Goal: Information Seeking & Learning: Check status

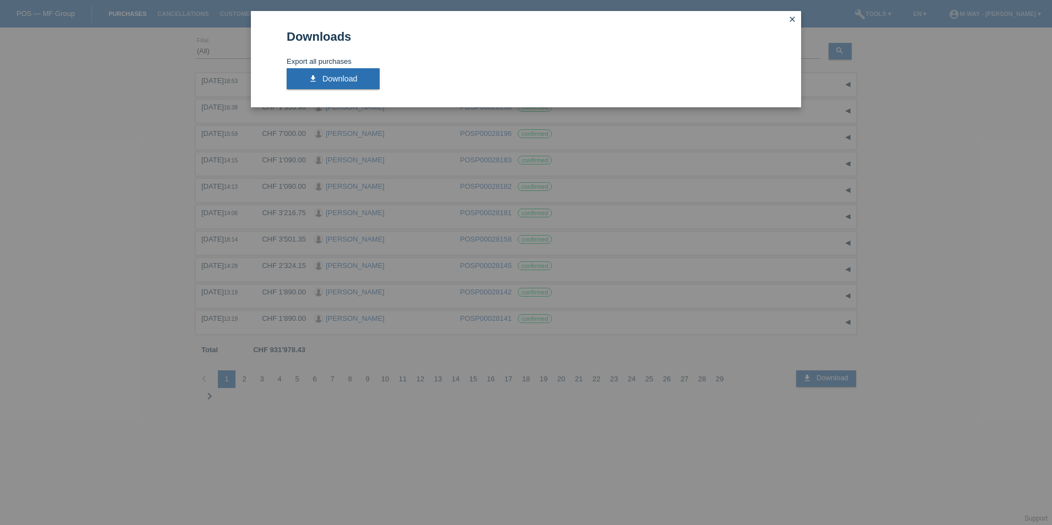
click at [992, 201] on div "Downloads Export all purchases download Download close" at bounding box center [526, 262] width 1052 height 525
click at [793, 20] on icon "close" at bounding box center [792, 19] width 9 height 9
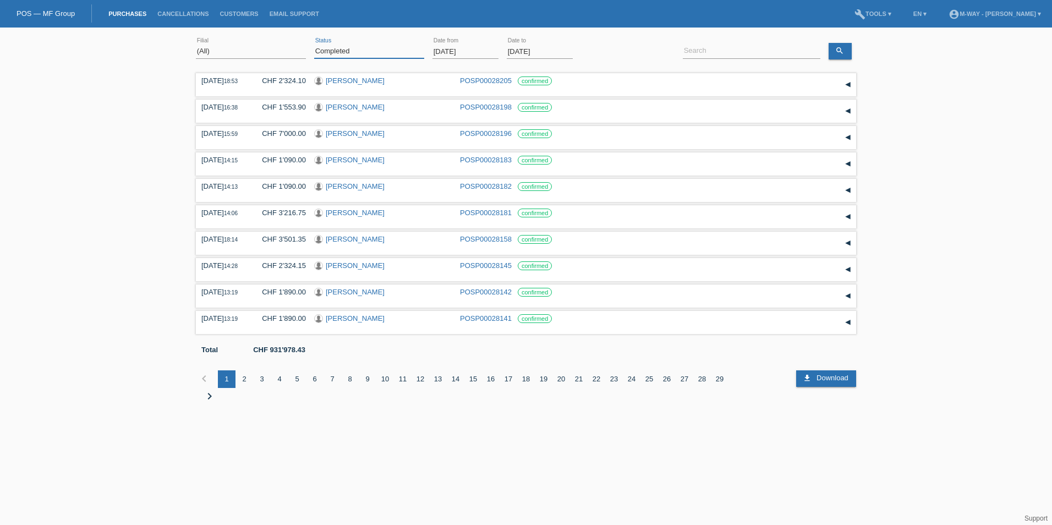
click at [361, 46] on select "(All) New Open Returned Stepped back / Cancelled Completed" at bounding box center [369, 51] width 110 height 13
select select "ALL"
click at [314, 45] on select "(All) New Open Returned Stepped back / Cancelled Completed" at bounding box center [369, 51] width 110 height 13
click at [477, 52] on input "01.09.2025" at bounding box center [466, 52] width 66 height 14
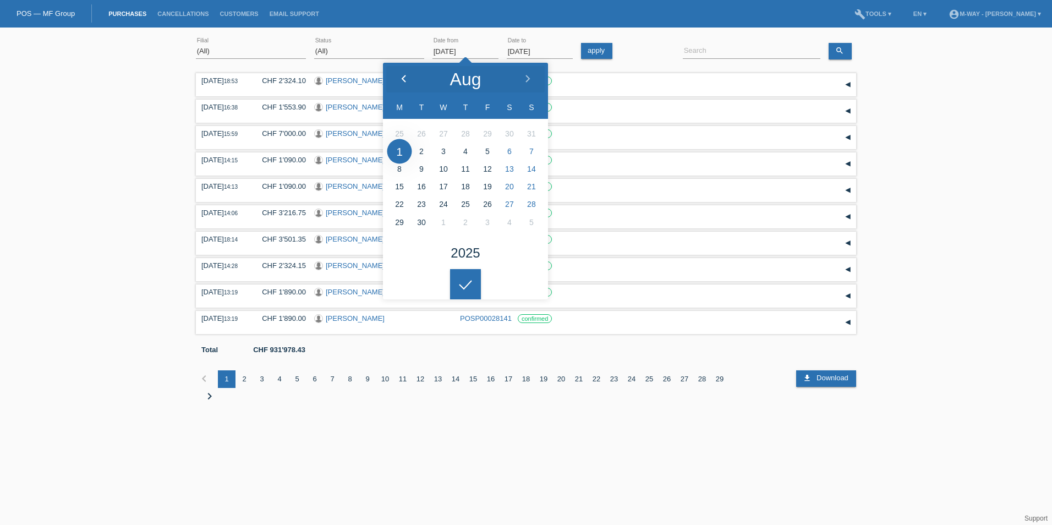
click at [400, 77] on icon at bounding box center [404, 79] width 9 height 9
type input "01.05.2025"
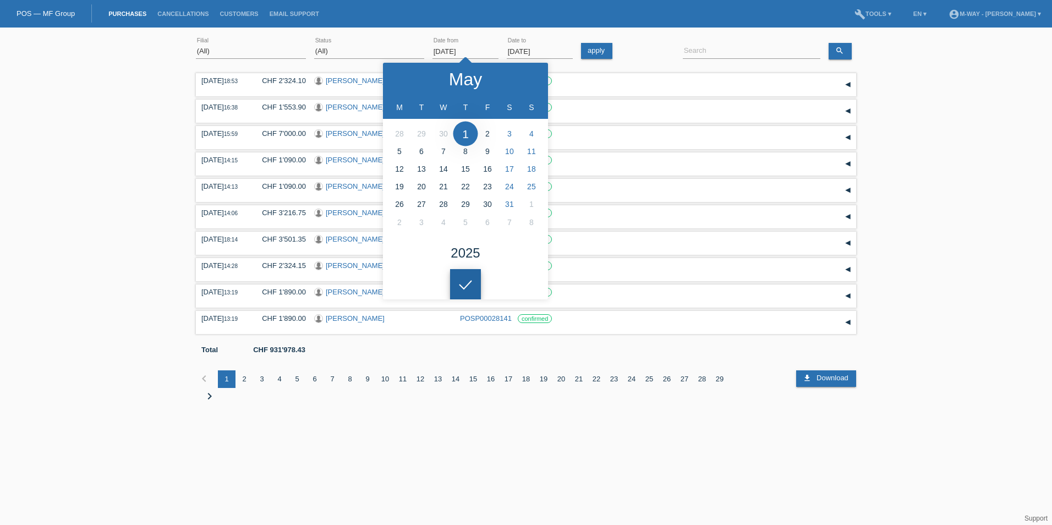
click at [470, 280] on icon at bounding box center [466, 285] width 18 height 10
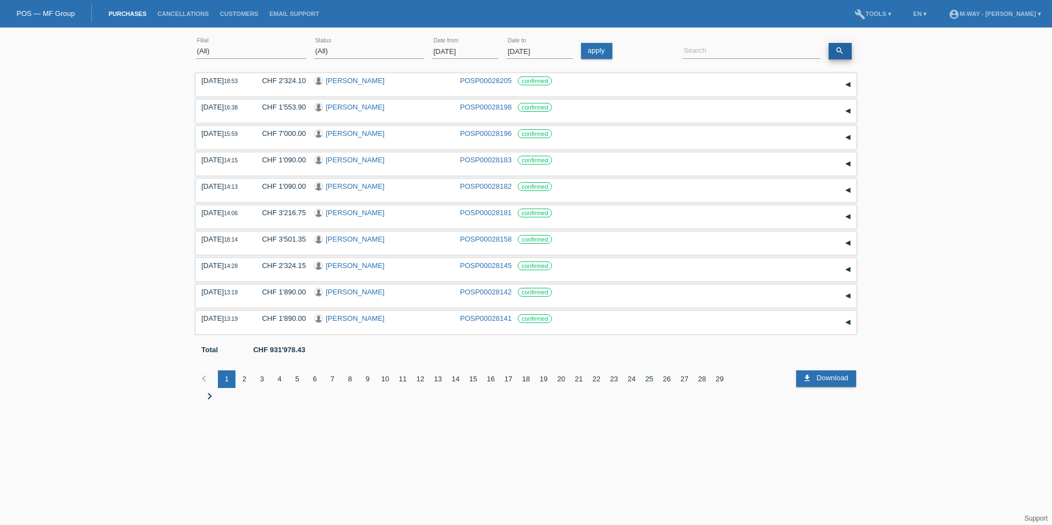
click at [843, 51] on icon "search" at bounding box center [840, 50] width 9 height 9
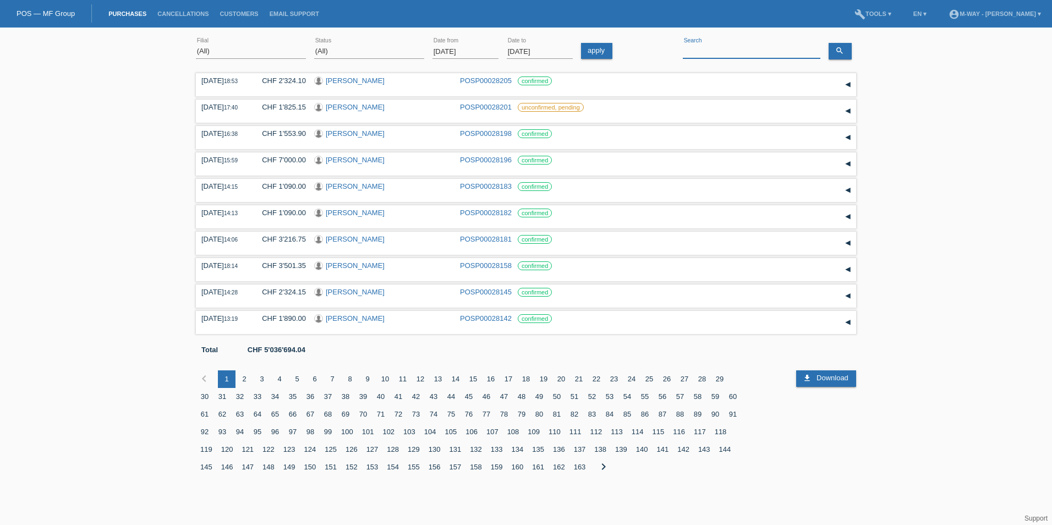
click at [707, 50] on input at bounding box center [752, 52] width 138 height 14
click at [921, 174] on div "(All) Aarau Alexand'Ro Edouard'O Passion Vélo SàRL Basel Bern City Bern Expo Be…" at bounding box center [526, 263] width 1052 height 460
click at [742, 49] on input at bounding box center [752, 52] width 138 height 14
type input "hofstetter"
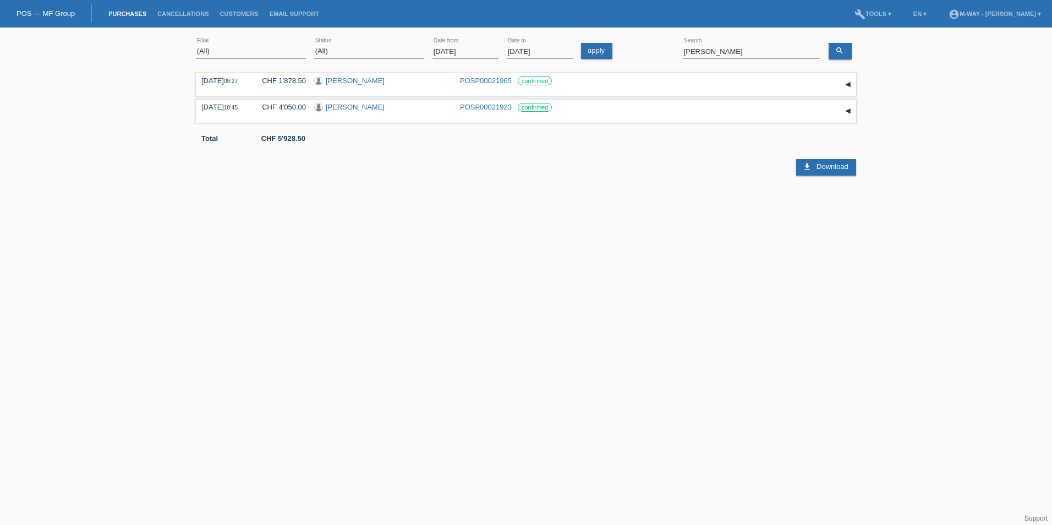
click at [526, 51] on input "01.10.2025" at bounding box center [540, 52] width 66 height 14
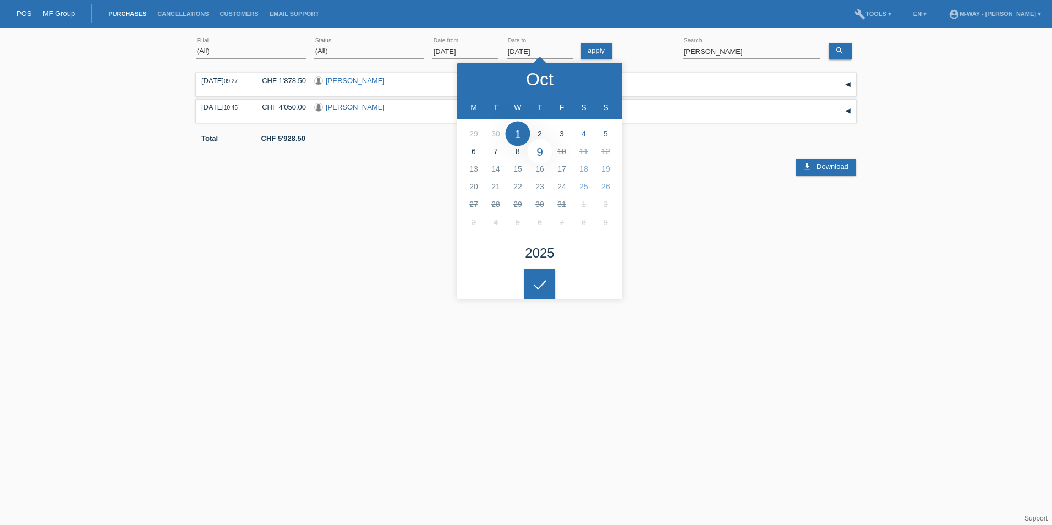
type input "09.10.2025"
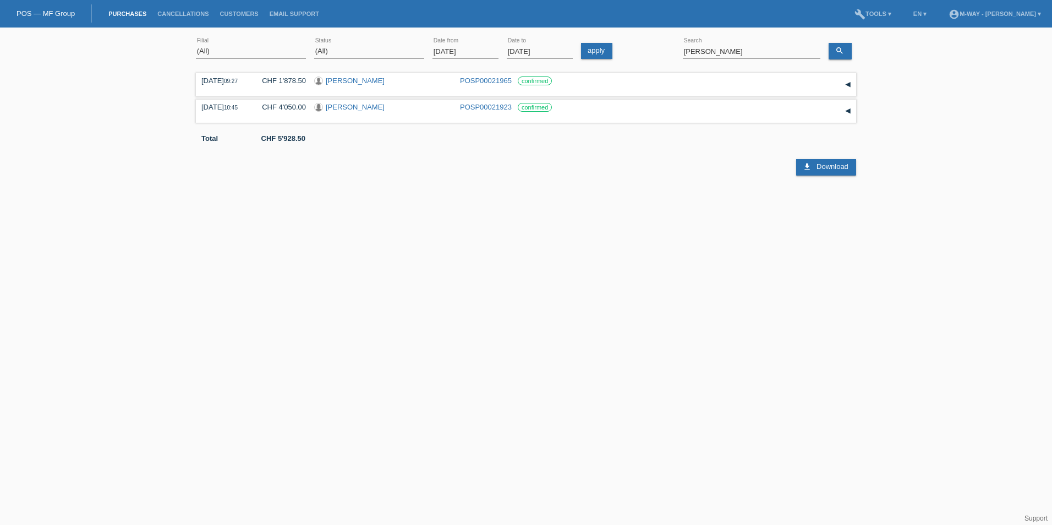
click at [546, 280] on icon at bounding box center [540, 276] width 18 height 10
click at [839, 53] on icon "search" at bounding box center [840, 50] width 9 height 9
click at [594, 181] on html "POS — MF Group Purchases Cancellations Customers Email Support menu account_cir…" at bounding box center [526, 90] width 1052 height 181
drag, startPoint x: 749, startPoint y: 50, endPoint x: 663, endPoint y: 43, distance: 85.6
click at [663, 43] on div "(All) Aarau Alexand'Ro Edouard'O Passion Vélo SàRL Basel Bern City Bern Expo Be…" at bounding box center [526, 51] width 661 height 37
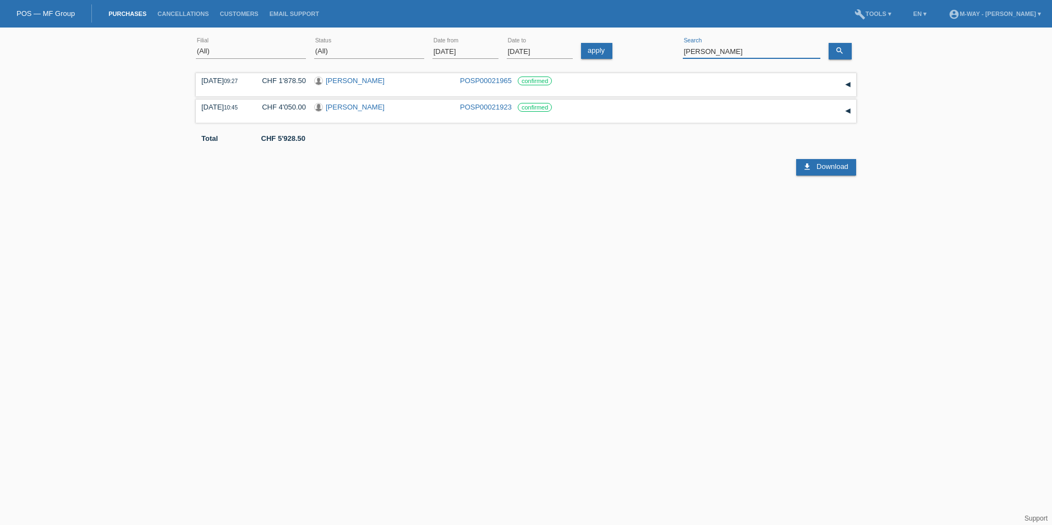
type input "buzas"
click at [343, 108] on link "[PERSON_NAME]" at bounding box center [355, 107] width 59 height 8
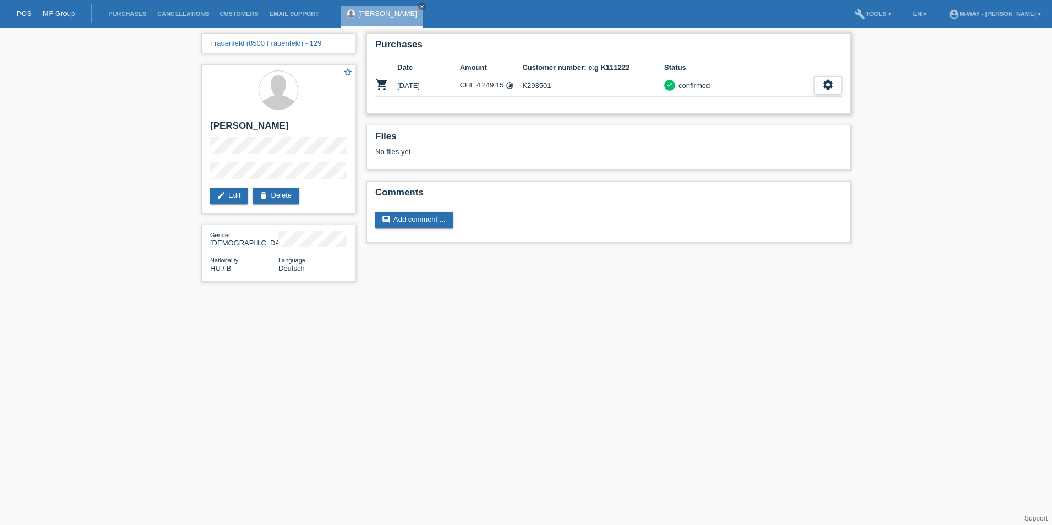
click at [831, 84] on icon "settings" at bounding box center [828, 85] width 12 height 12
click at [823, 97] on div "fullscreen Show" at bounding box center [795, 103] width 94 height 17
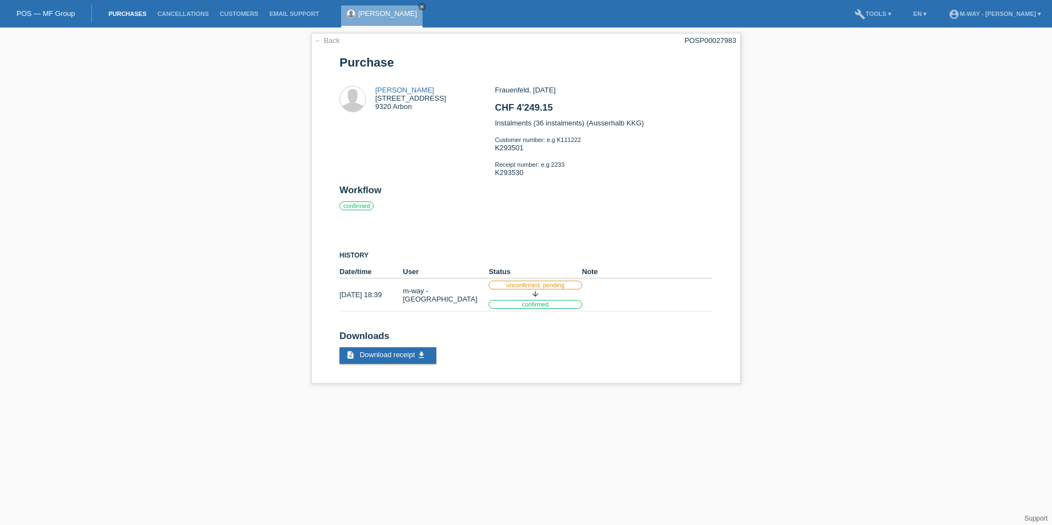
click at [127, 11] on link "Purchases" at bounding box center [127, 13] width 49 height 7
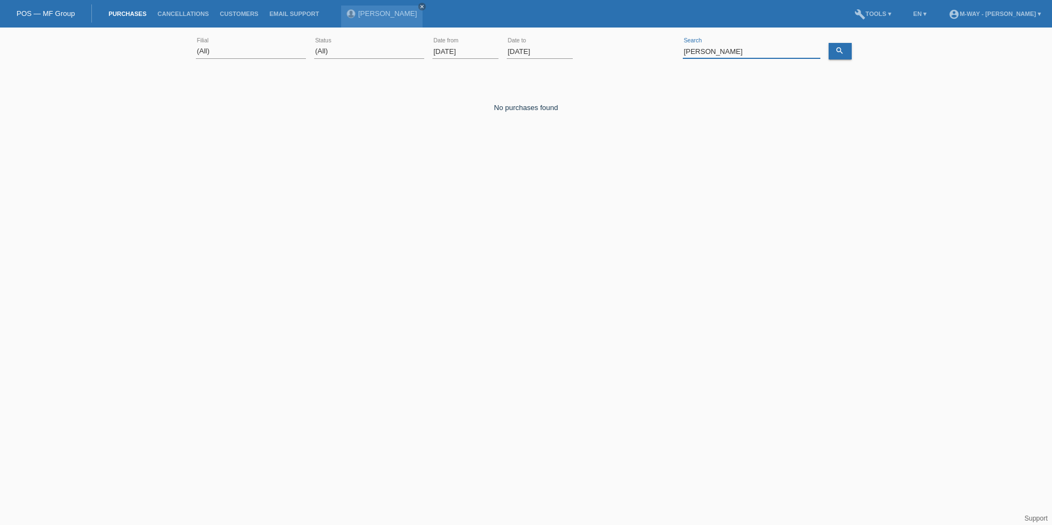
click at [721, 52] on input "buzas" at bounding box center [752, 52] width 138 height 14
type input "liuzzi"
click at [467, 55] on input "01.10.2025" at bounding box center [466, 52] width 66 height 14
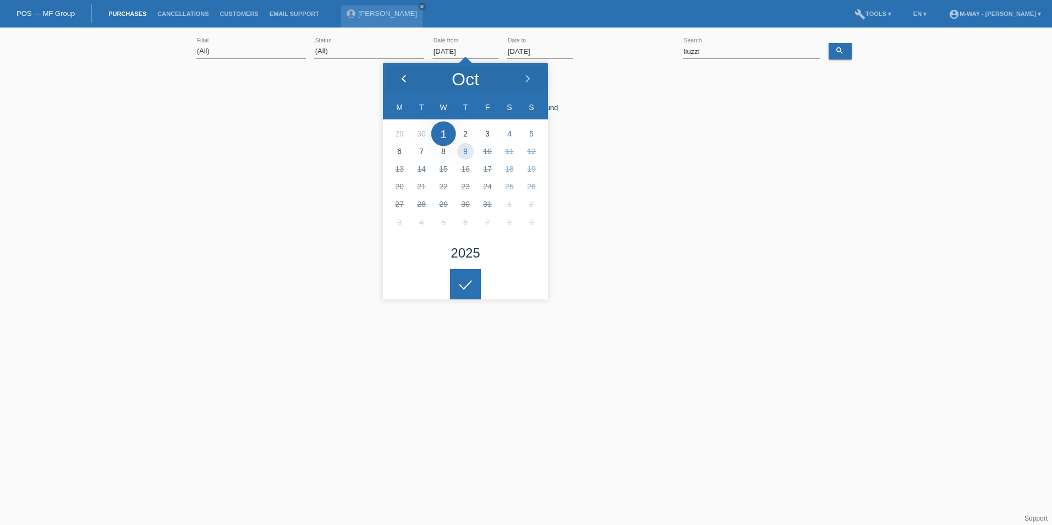
click at [403, 77] on polyline at bounding box center [403, 78] width 3 height 7
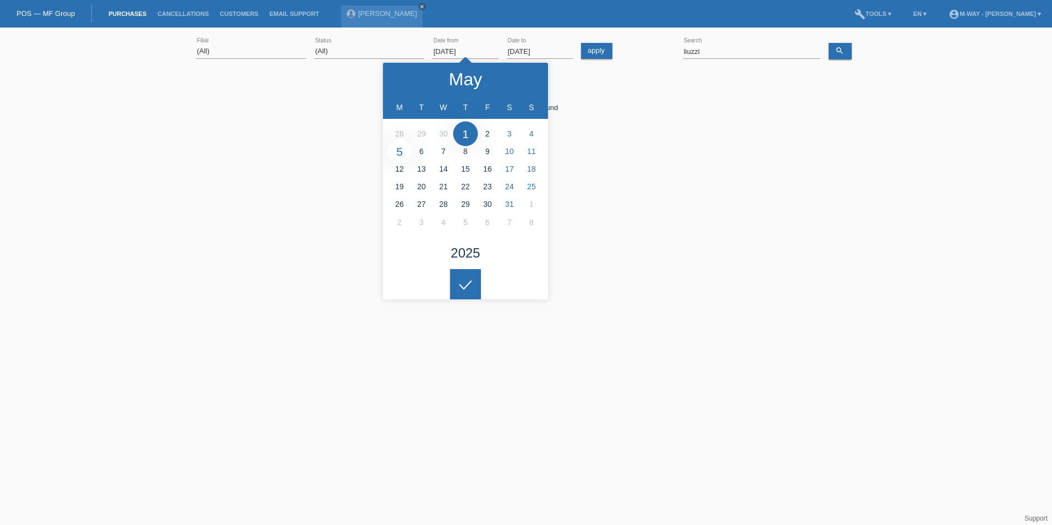
type input "05.05.2025"
click at [463, 279] on div at bounding box center [465, 284] width 31 height 31
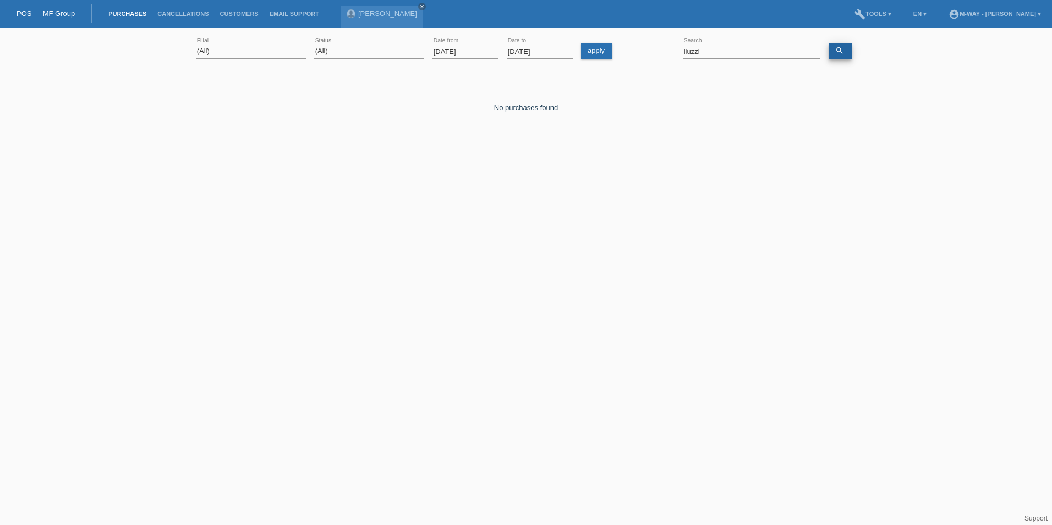
click at [839, 52] on icon "search" at bounding box center [840, 50] width 9 height 9
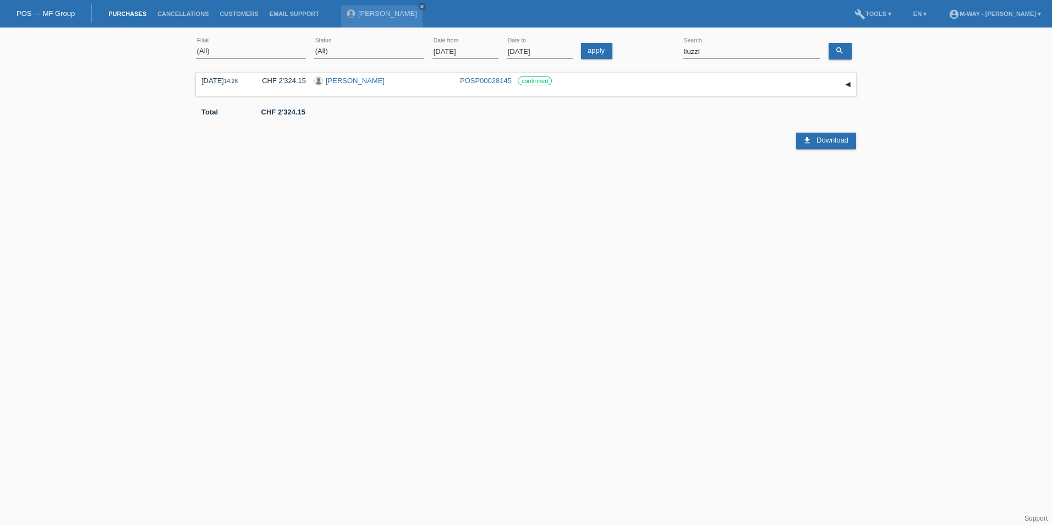
click at [529, 181] on html "POS — MF Group Purchases Cancellations Customers Email Support Buzas Sandor clo…" at bounding box center [526, 90] width 1052 height 181
